Goal: Check status: Check status

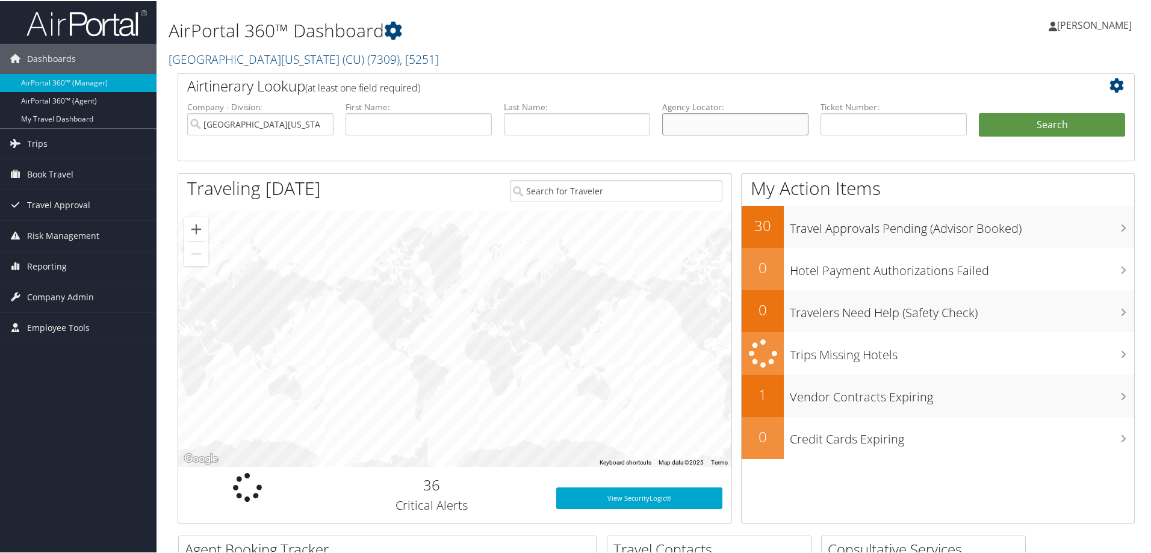
drag, startPoint x: 687, startPoint y: 122, endPoint x: 755, endPoint y: 92, distance: 74.2
click at [690, 117] on input "text" at bounding box center [735, 123] width 146 height 22
paste input "CWMFV5"
type input "CWMFV5"
click at [1041, 122] on button "Search" at bounding box center [1052, 124] width 146 height 24
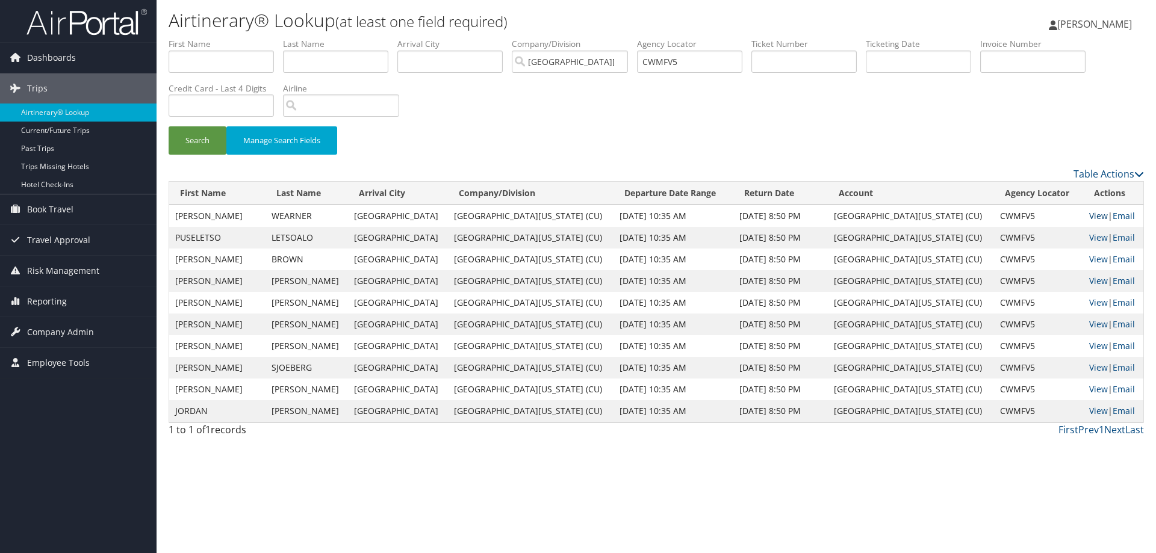
click at [1089, 219] on link "View" at bounding box center [1098, 215] width 19 height 11
click at [666, 57] on input "CWMFV5" at bounding box center [689, 62] width 105 height 22
paste input "D6LS3B"
type input "D6LS3B"
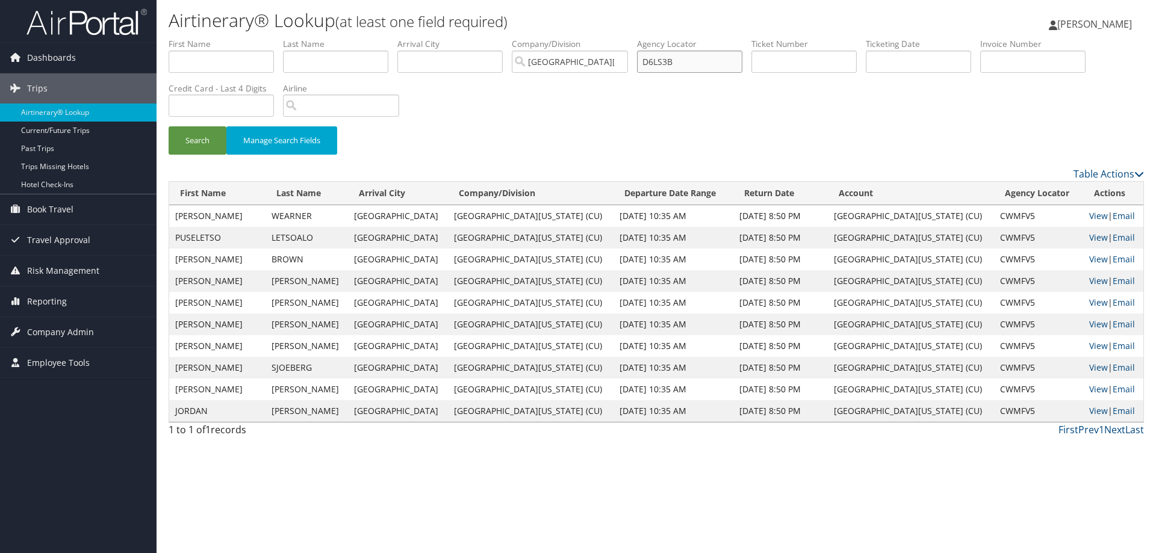
click at [169, 126] on button "Search" at bounding box center [198, 140] width 58 height 28
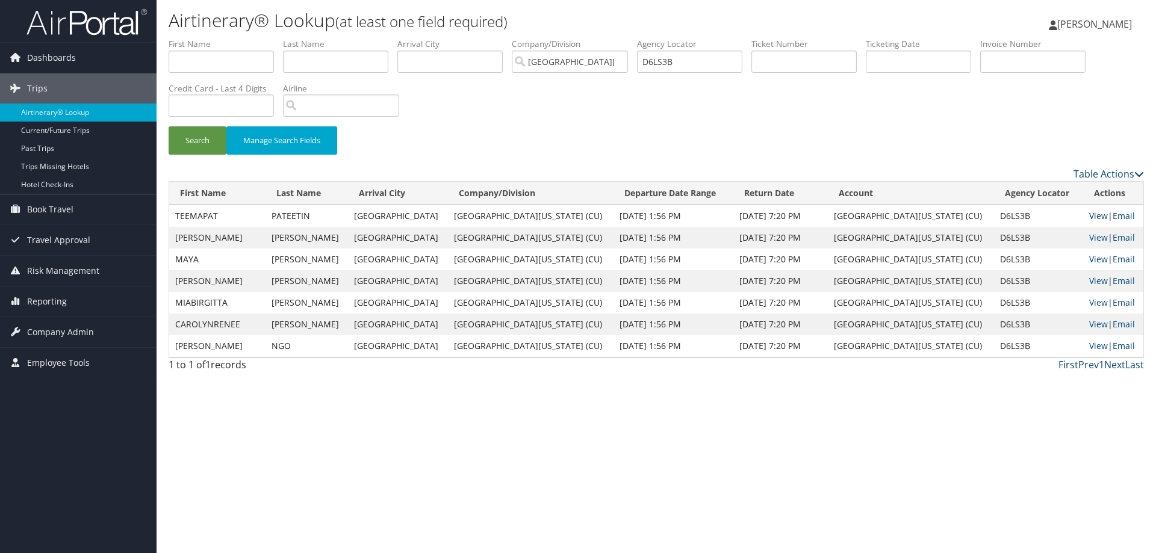
click at [1089, 216] on link "View" at bounding box center [1098, 215] width 19 height 11
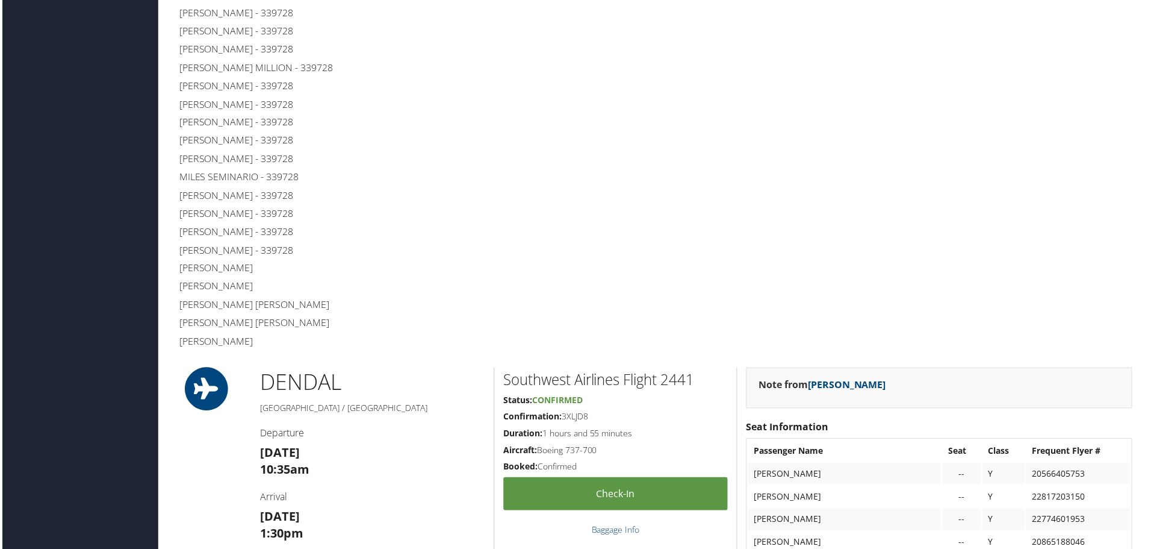
scroll to position [603, 0]
